Goal: Transaction & Acquisition: Subscribe to service/newsletter

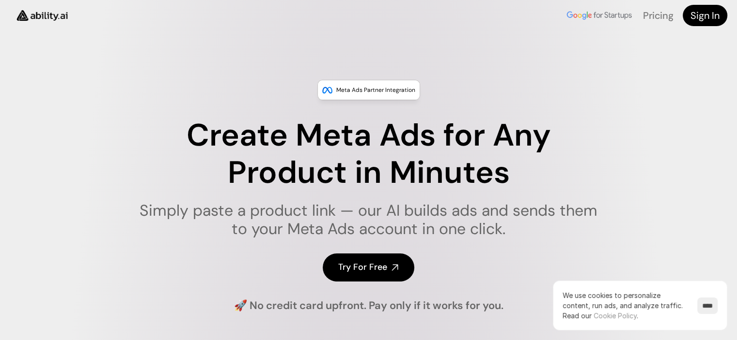
click at [364, 238] on h1 "Simply paste a product link — our AI builds ads and sends them to your Meta Ads…" at bounding box center [368, 219] width 470 height 37
click at [360, 263] on h4 "Try For Free" at bounding box center [362, 268] width 49 height 12
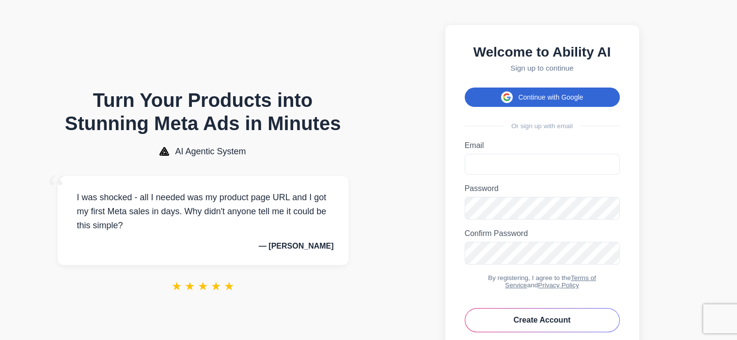
click at [504, 97] on span at bounding box center [507, 98] width 12 height 12
